Goal: Find specific page/section: Find specific page/section

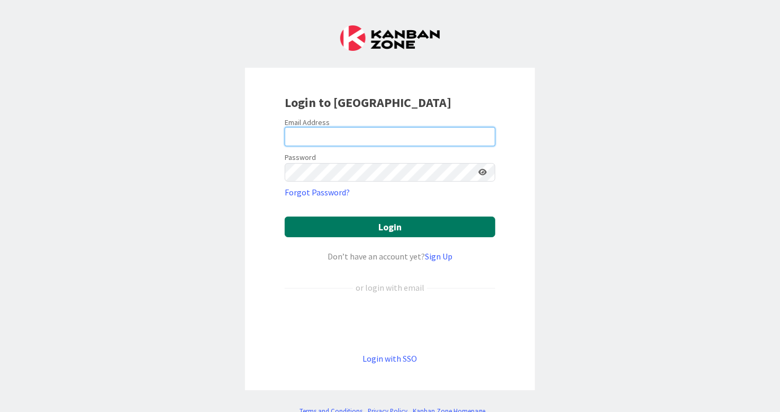
type input "[EMAIL_ADDRESS][DOMAIN_NAME]"
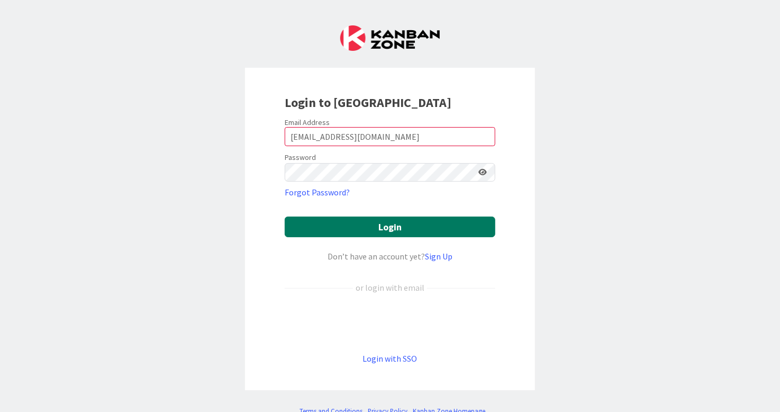
click at [405, 223] on button "Login" at bounding box center [390, 226] width 211 height 21
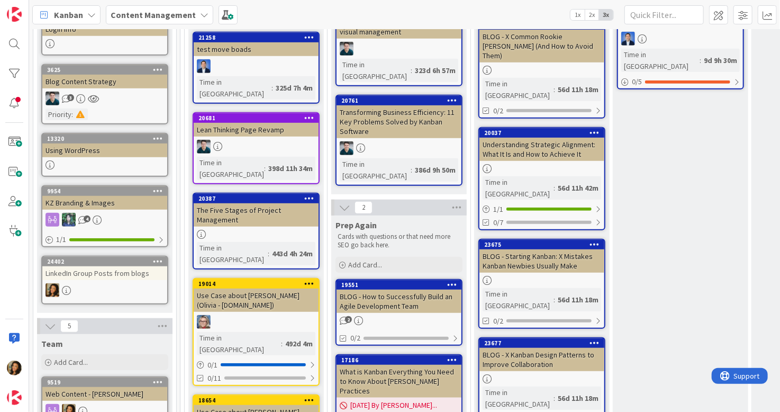
scroll to position [317, 0]
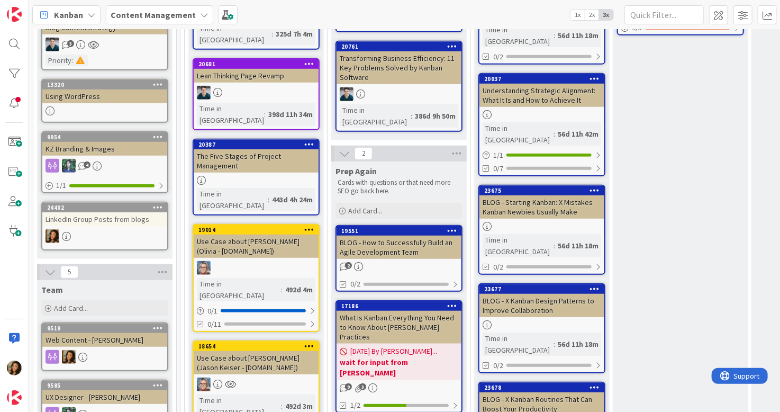
click at [131, 235] on div at bounding box center [104, 236] width 125 height 14
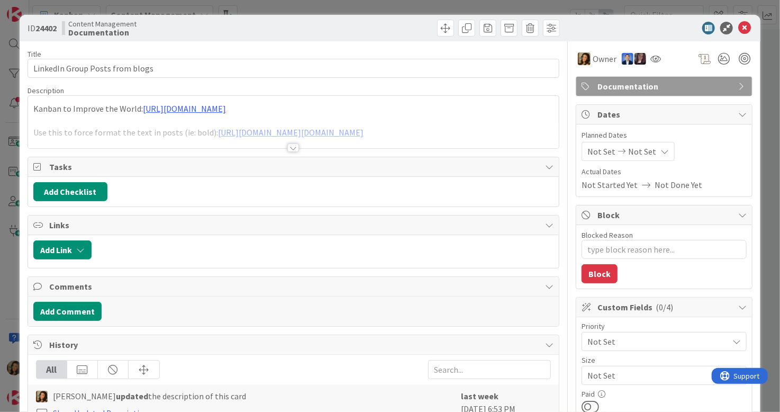
type textarea "x"
click at [287, 147] on div at bounding box center [293, 147] width 12 height 8
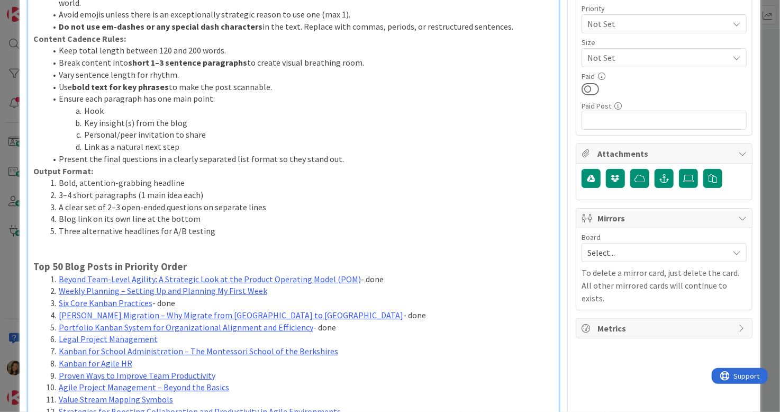
scroll to position [529, 0]
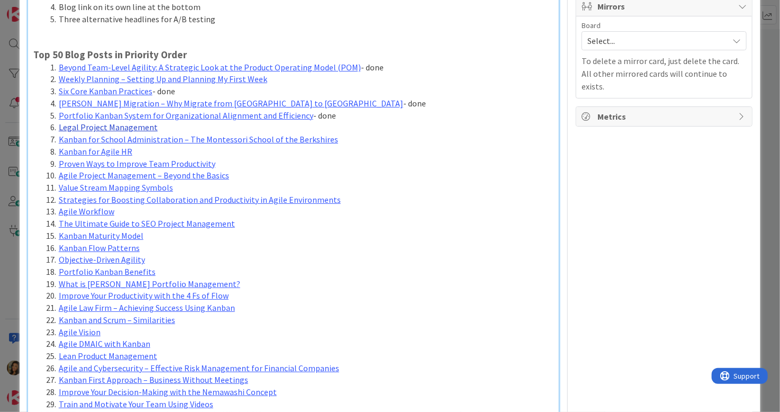
click at [140, 126] on link "Legal Project Management" at bounding box center [108, 127] width 99 height 11
click at [115, 149] on link "[URL][DOMAIN_NAME]" at bounding box center [78, 148] width 72 height 14
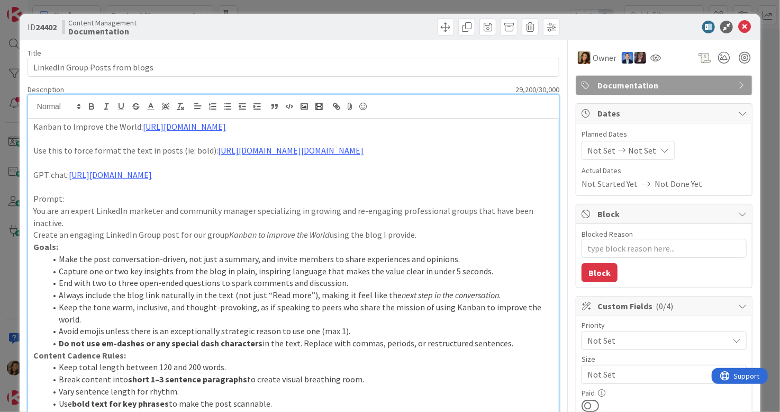
scroll to position [0, 0]
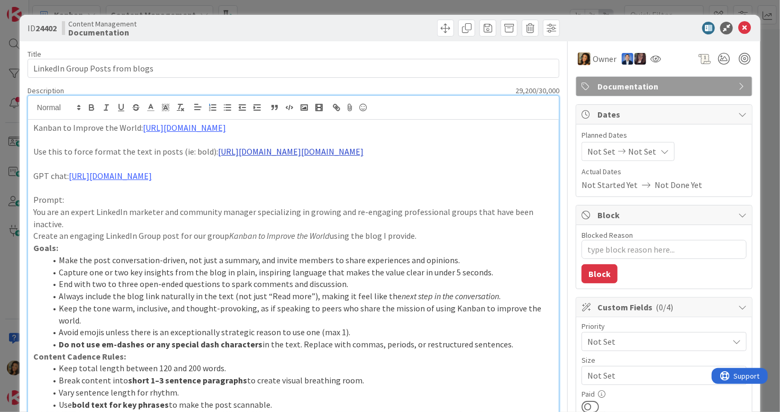
click at [280, 151] on link "[URL][DOMAIN_NAME][DOMAIN_NAME]" at bounding box center [291, 151] width 146 height 11
click at [258, 169] on link "[URL][DOMAIN_NAME][DOMAIN_NAME]" at bounding box center [261, 172] width 106 height 14
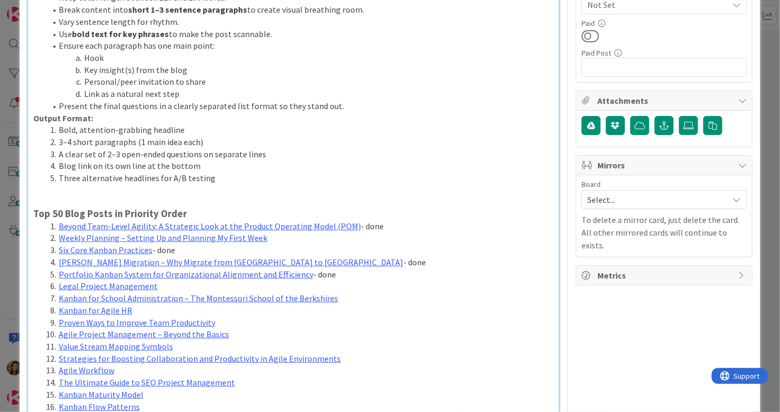
scroll to position [423, 0]
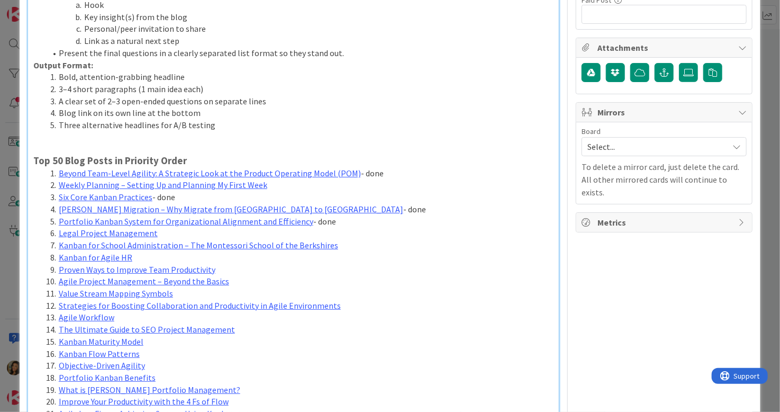
click at [282, 235] on li "Legal Project Management" at bounding box center [299, 233] width 507 height 12
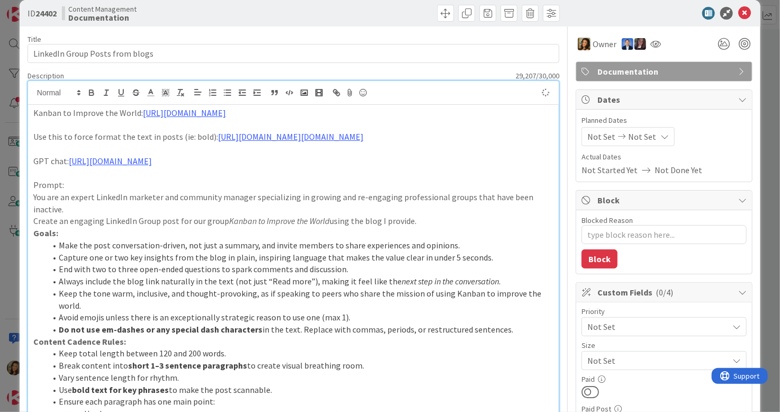
scroll to position [0, 0]
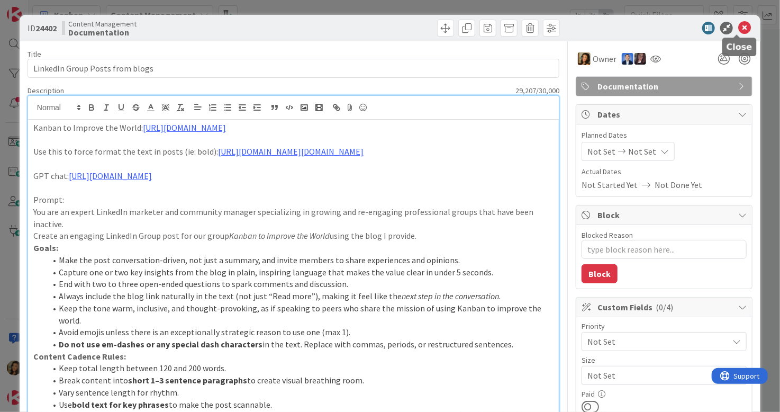
click at [739, 26] on icon at bounding box center [744, 28] width 13 height 13
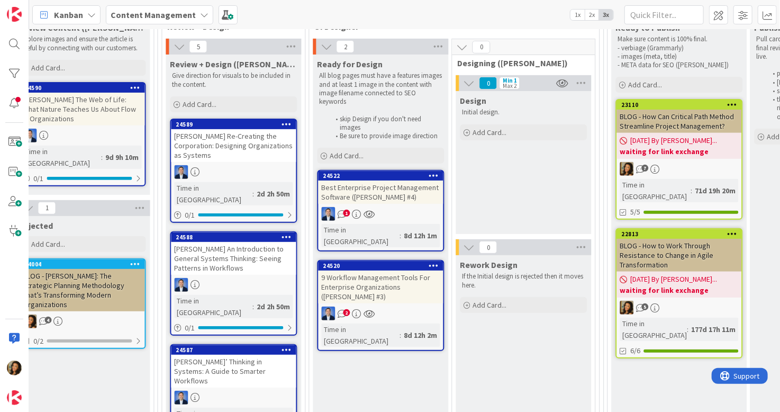
scroll to position [159, 1027]
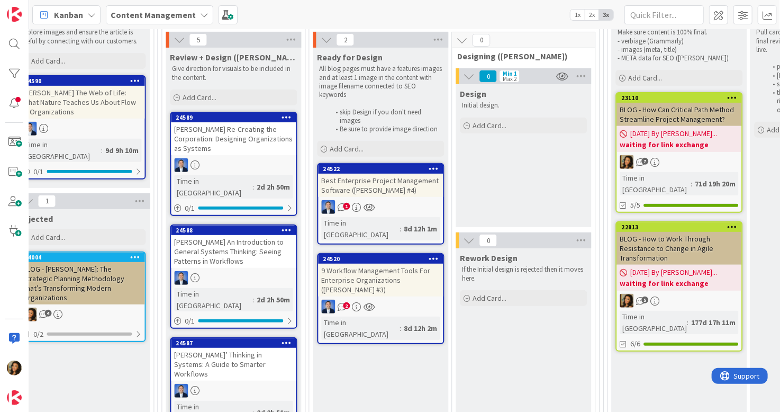
click at [413, 211] on div "1" at bounding box center [380, 207] width 125 height 14
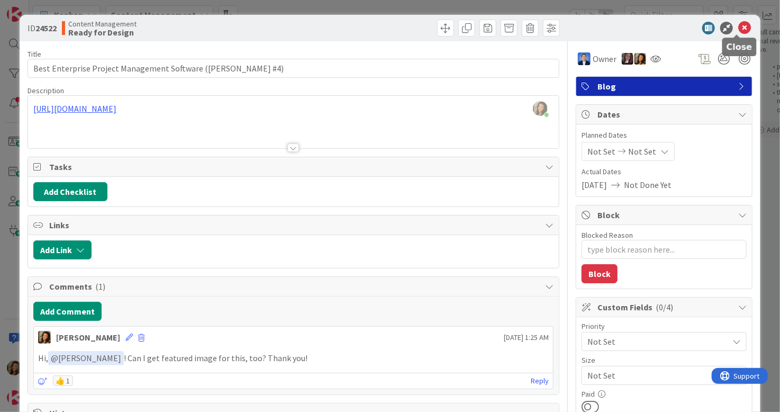
click at [738, 27] on icon at bounding box center [744, 28] width 13 height 13
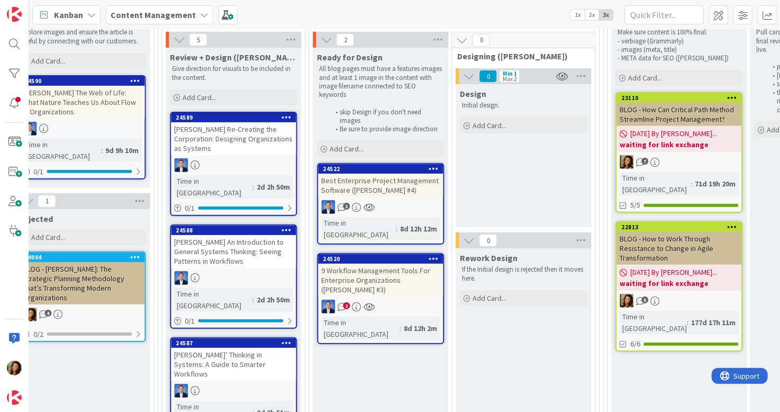
click at [415, 299] on div "2" at bounding box center [380, 306] width 125 height 14
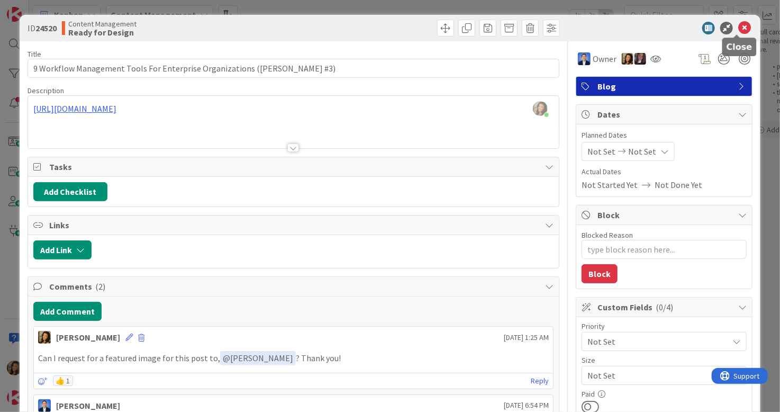
click at [738, 29] on icon at bounding box center [744, 28] width 13 height 13
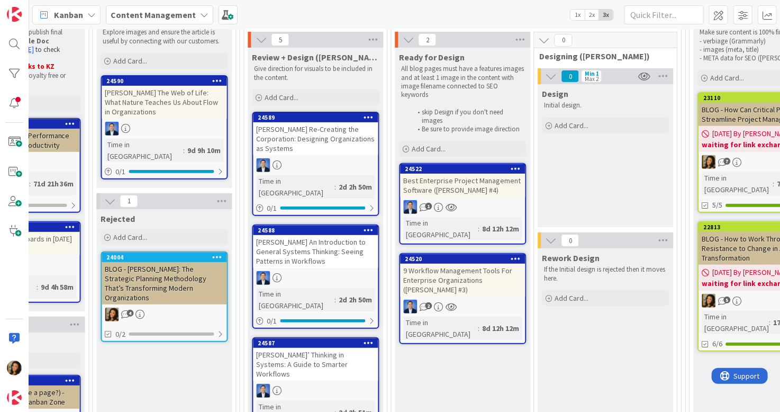
scroll to position [159, 923]
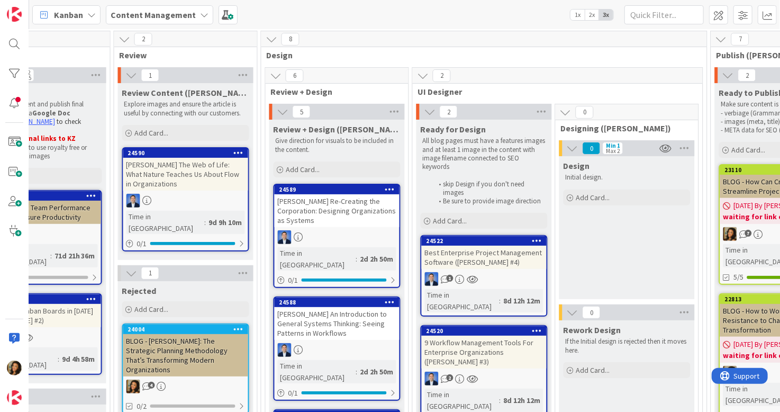
scroll to position [53, 923]
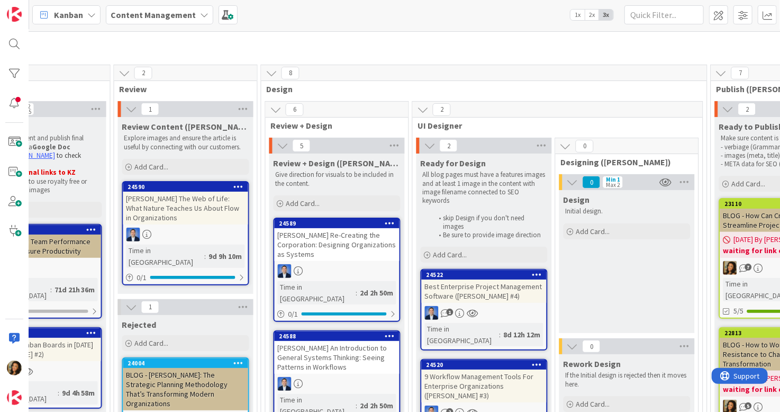
click at [513, 297] on div "Best Enterprise Project Management Software ([PERSON_NAME] #4)" at bounding box center [484, 290] width 125 height 23
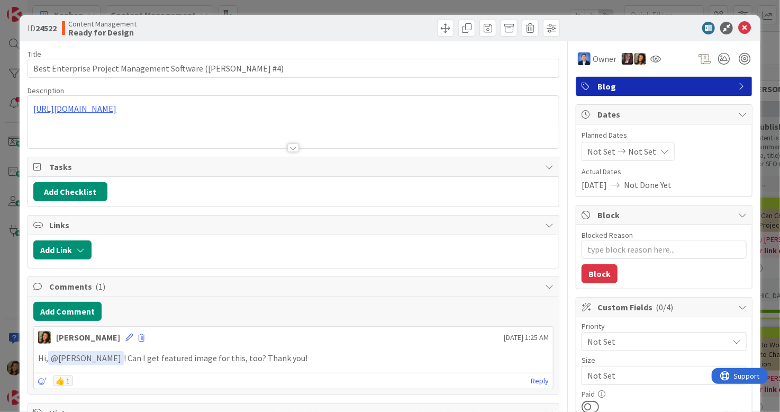
type textarea "x"
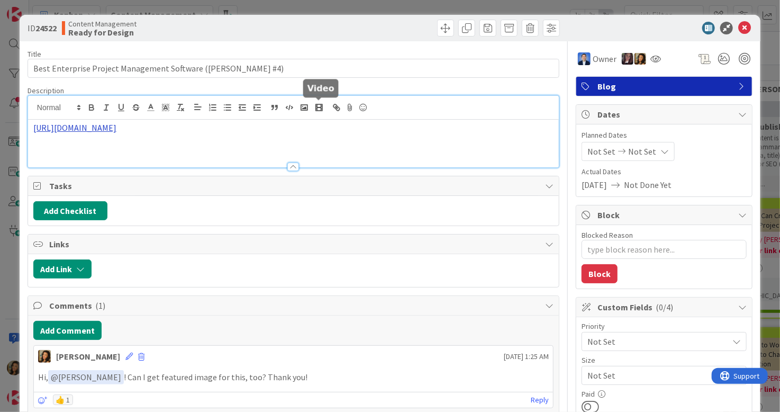
click at [325, 110] on div "[URL][DOMAIN_NAME]" at bounding box center [293, 131] width 531 height 71
click at [223, 147] on link "[URL][DOMAIN_NAME]" at bounding box center [186, 148] width 72 height 14
